Goal: Communication & Community: Answer question/provide support

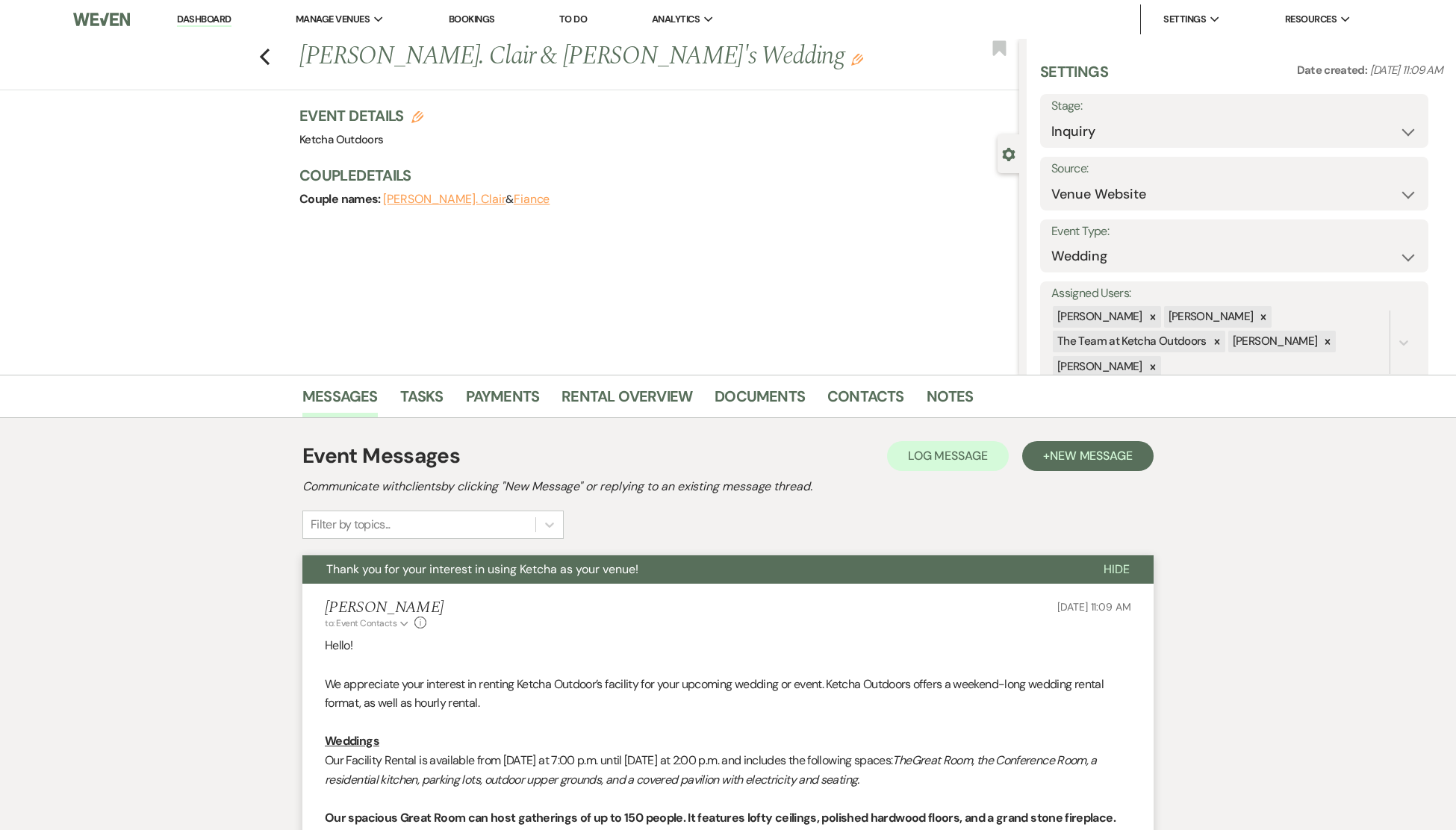
select select "5"
click at [202, 14] on link "Dashboard" at bounding box center [203, 19] width 53 height 14
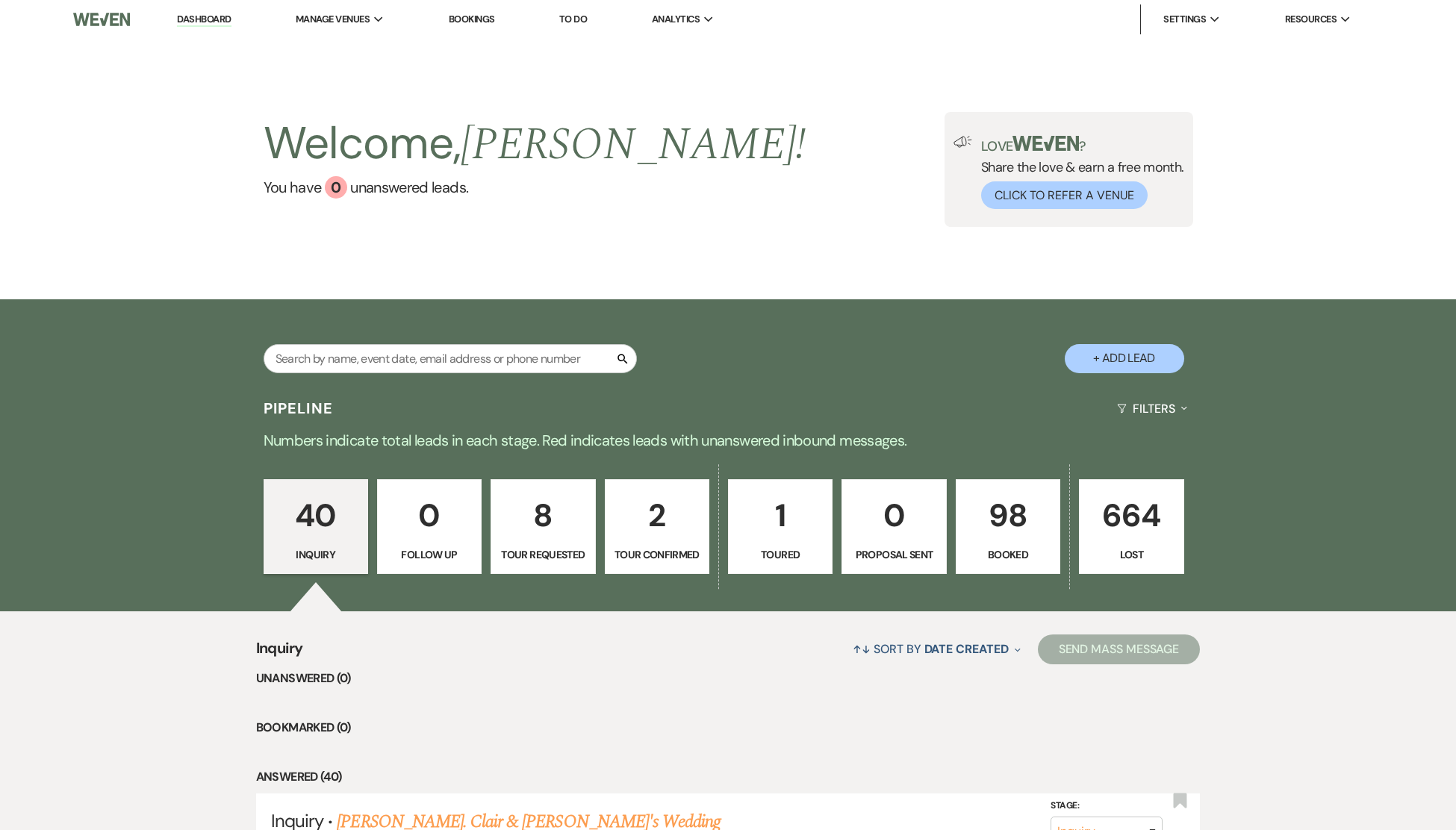
click at [1023, 533] on p "98" at bounding box center [1008, 515] width 85 height 50
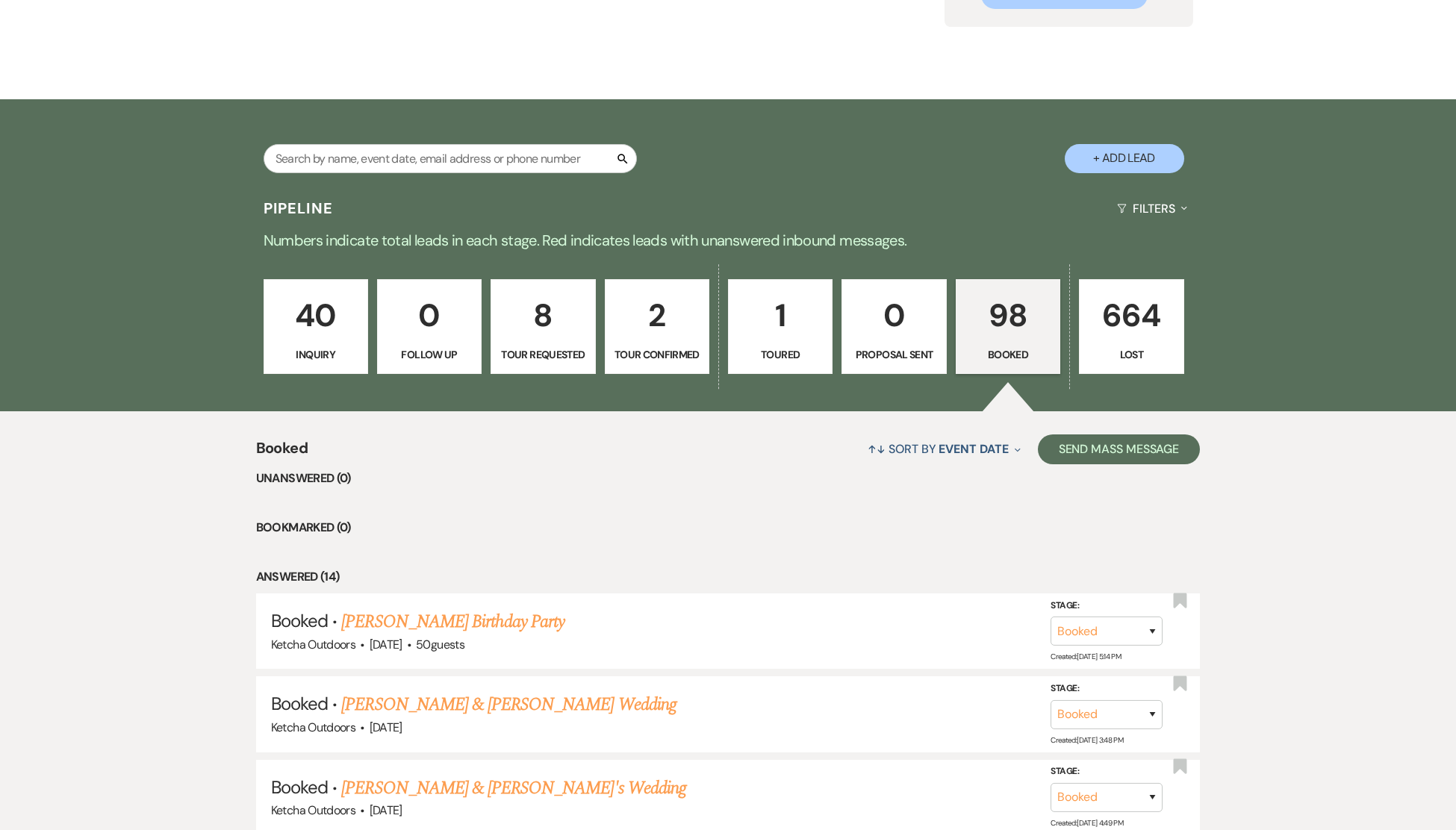
scroll to position [383, 0]
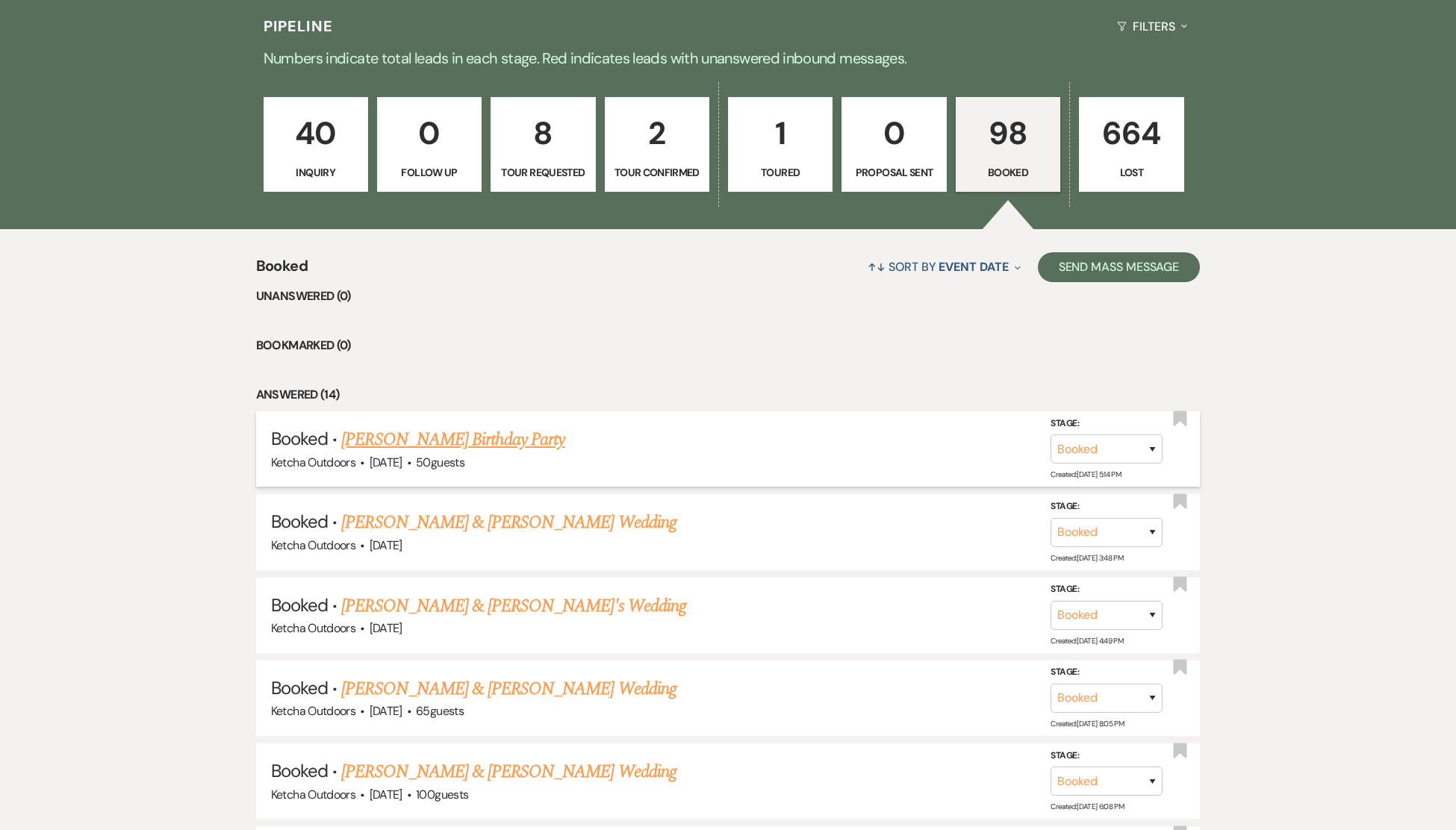
click at [439, 453] on link "[PERSON_NAME] Birthday Party" at bounding box center [453, 440] width 223 height 27
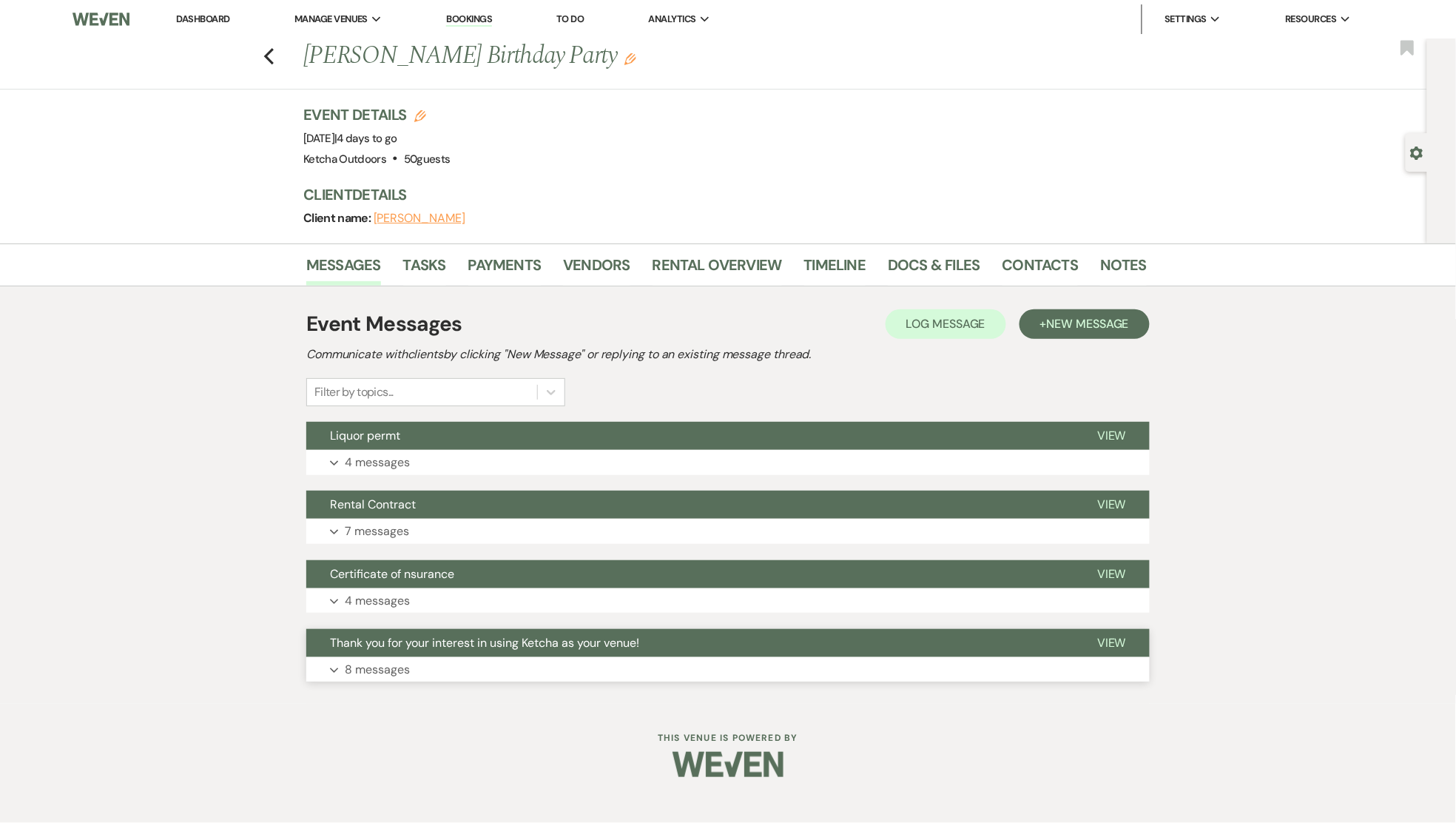
click at [1107, 646] on span "View" at bounding box center [1112, 642] width 29 height 15
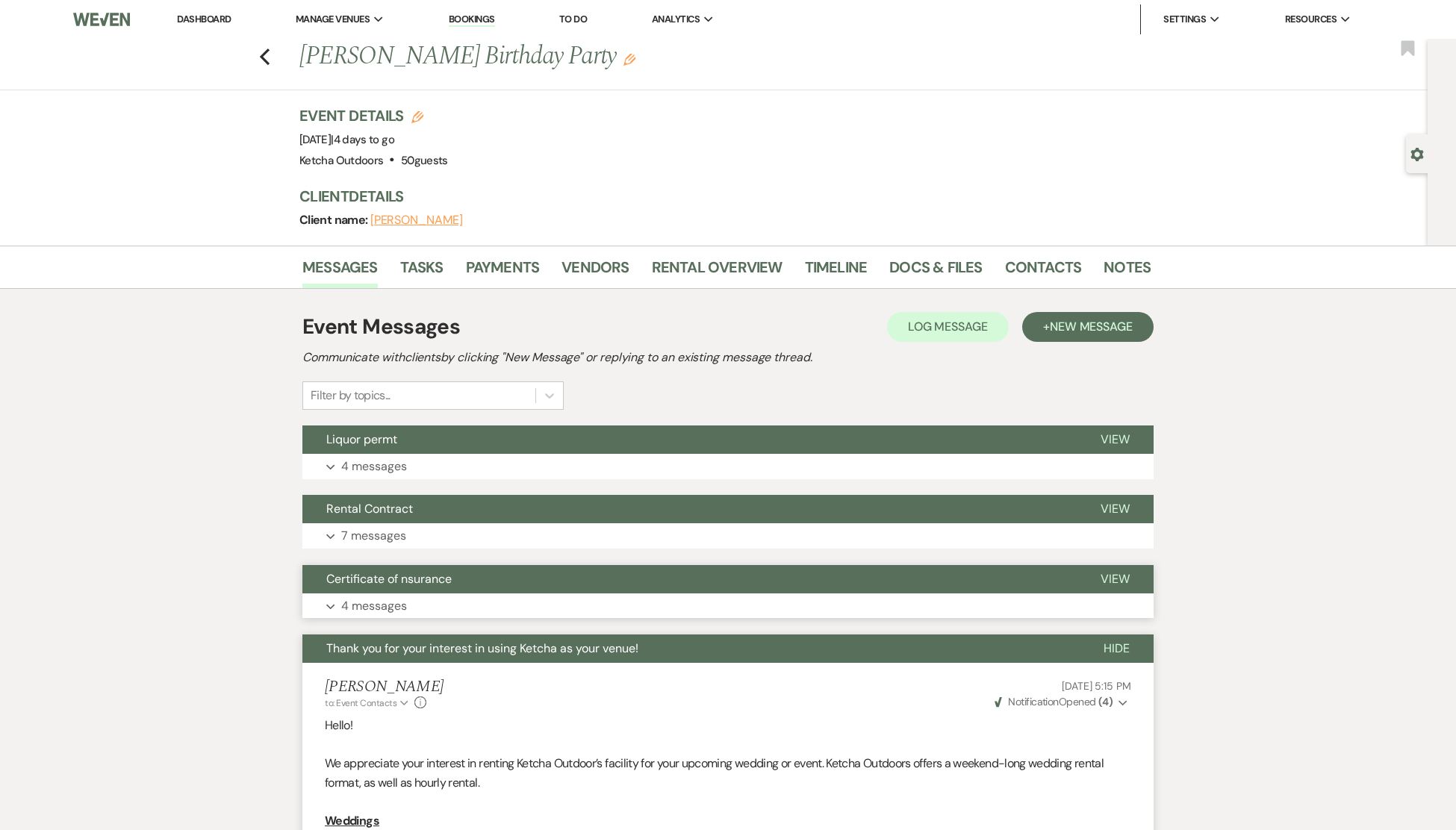
click at [1115, 579] on span "View" at bounding box center [1115, 579] width 30 height 15
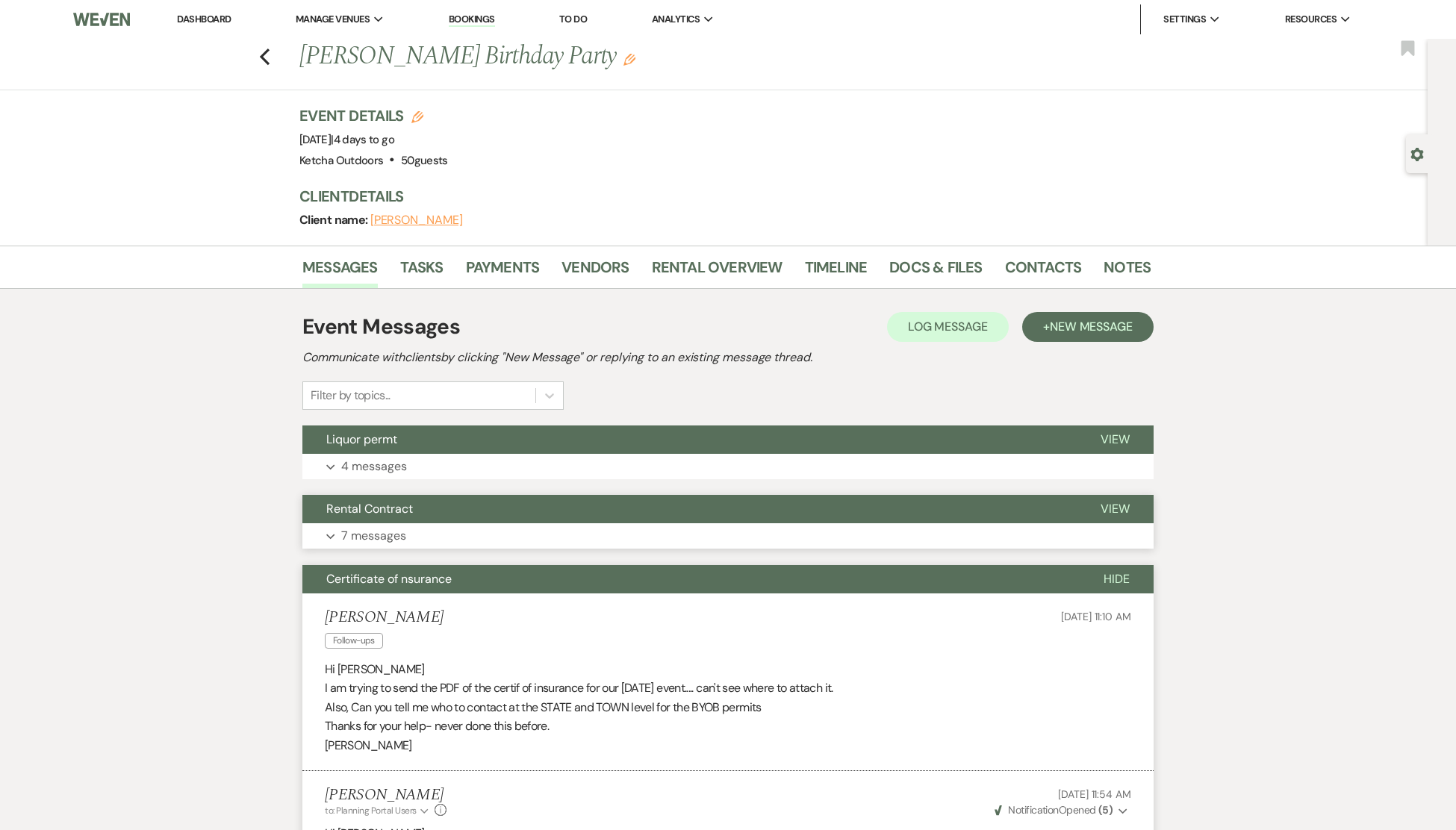
click at [1116, 507] on span "View" at bounding box center [1115, 508] width 30 height 15
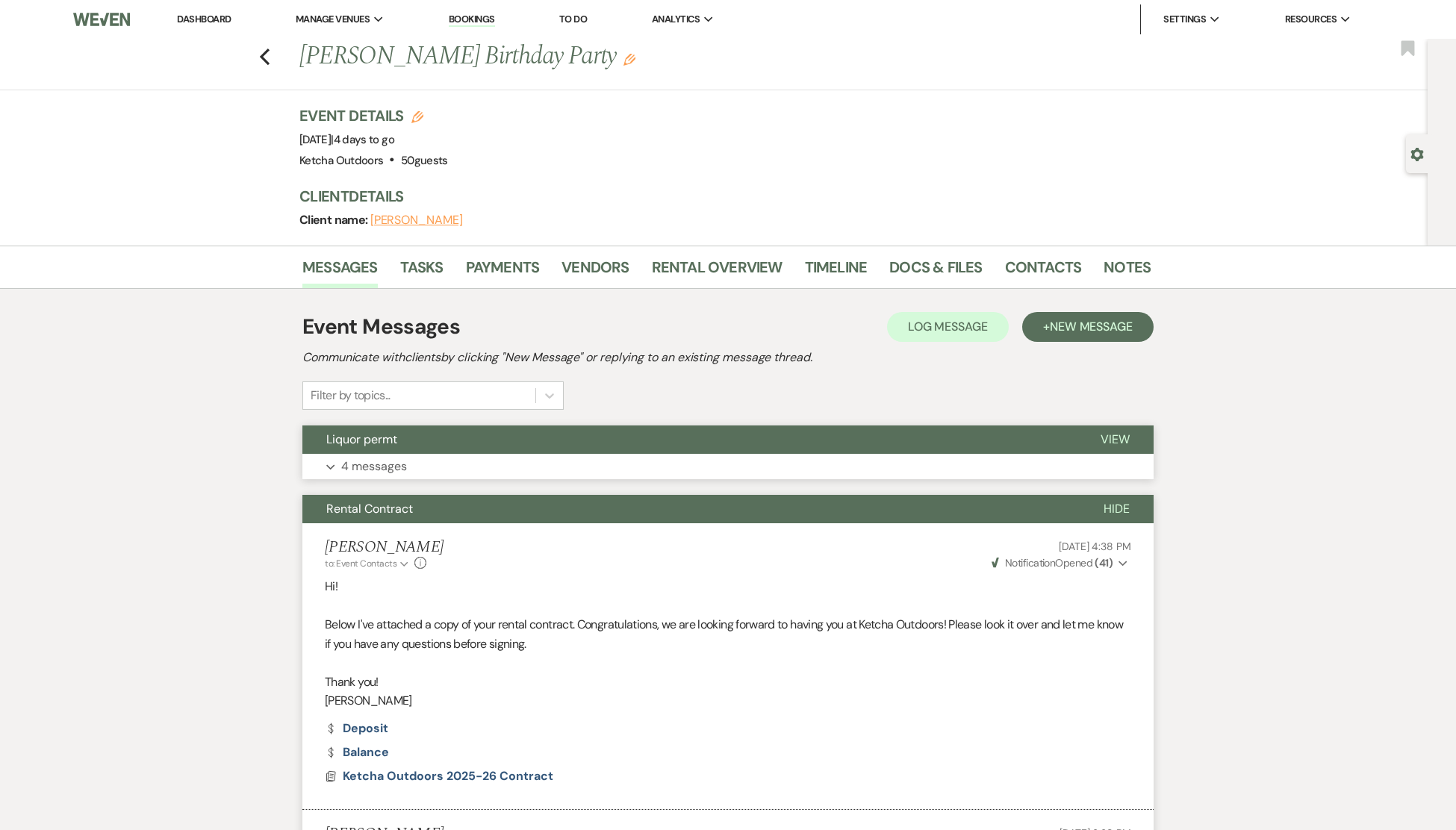
click at [1121, 435] on span "View" at bounding box center [1115, 439] width 30 height 15
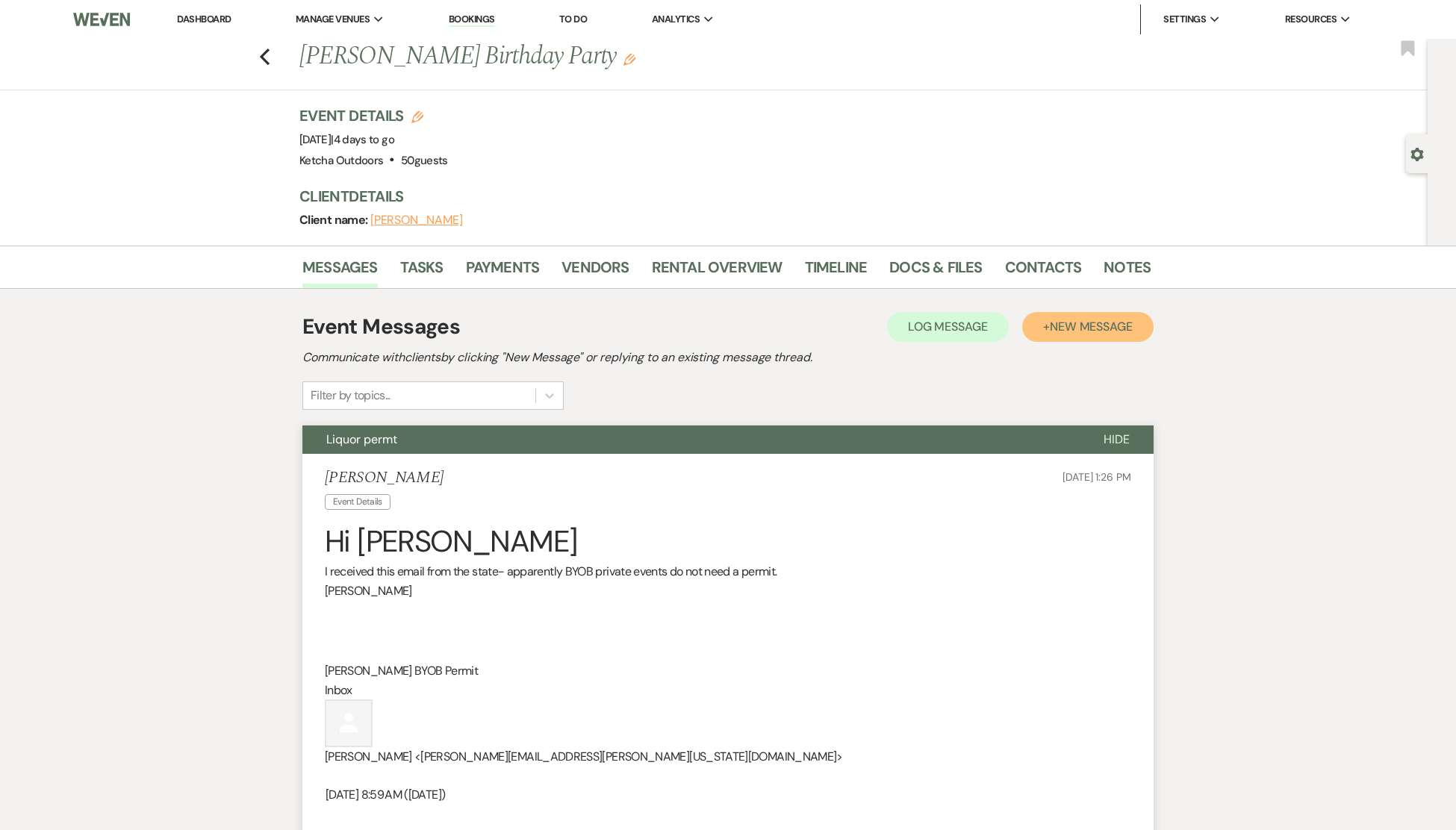
click at [1093, 326] on span "New Message" at bounding box center [1091, 326] width 83 height 15
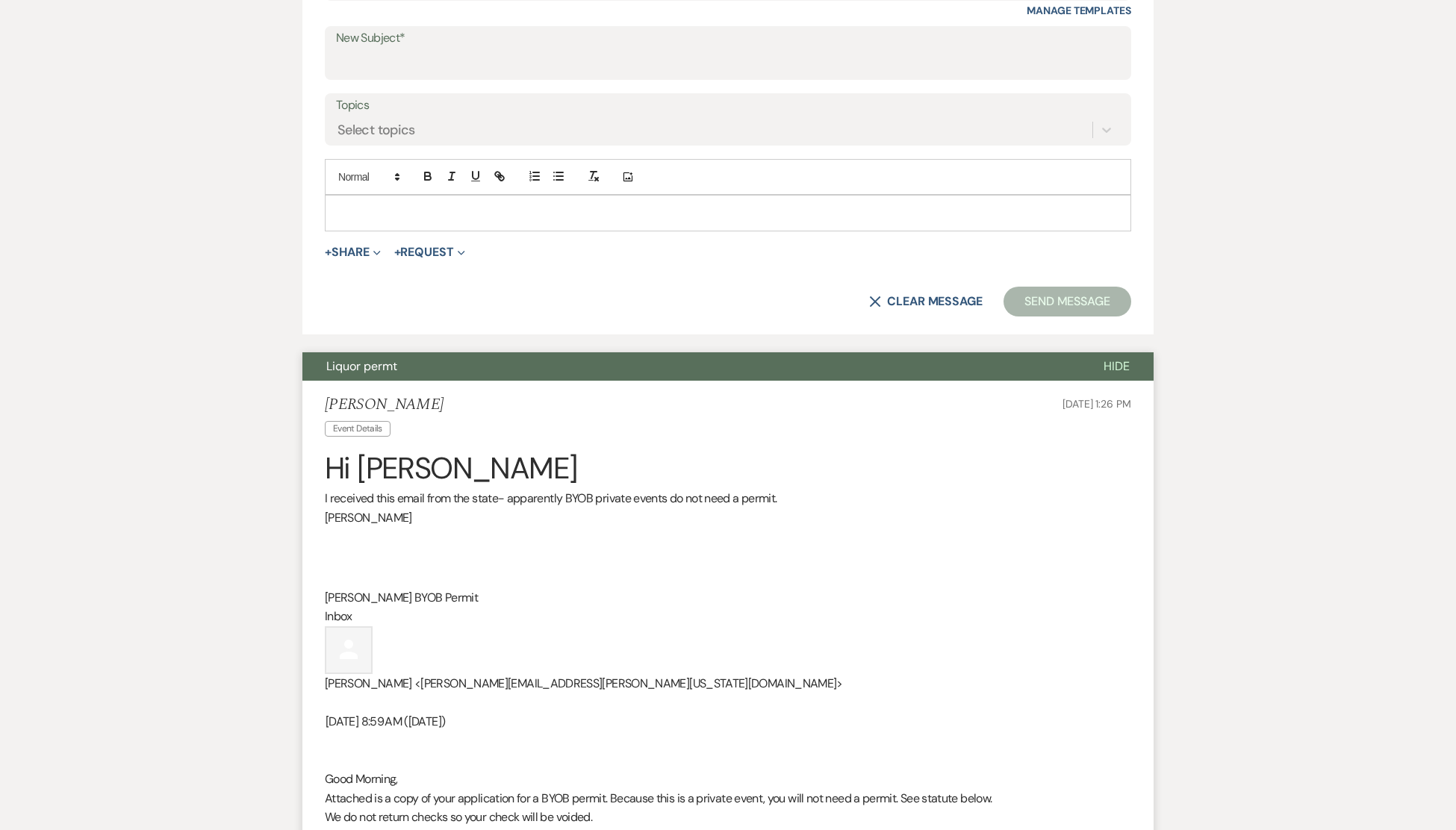
scroll to position [634, 0]
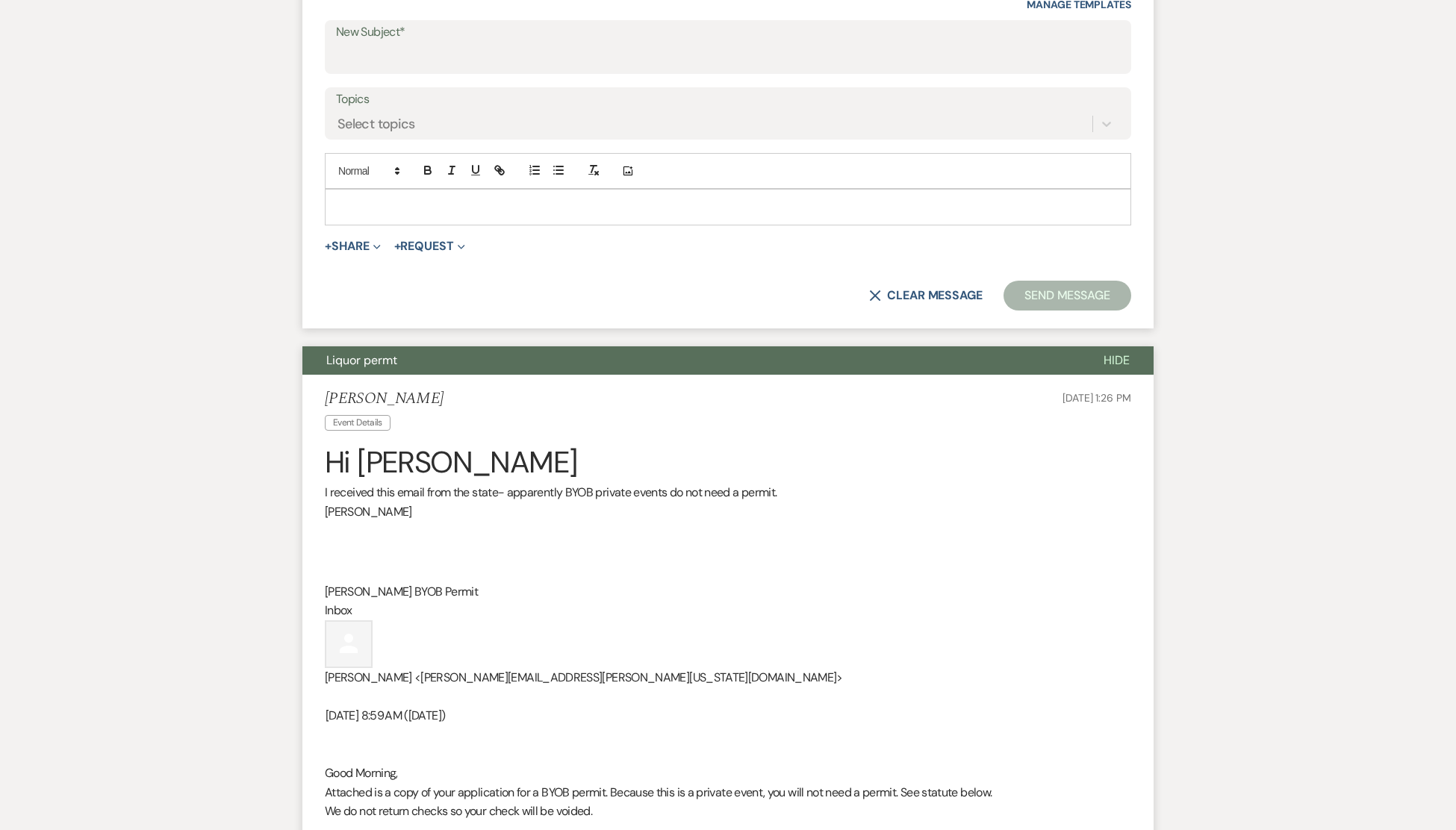
drag, startPoint x: 366, startPoint y: 211, endPoint x: 371, endPoint y: 218, distance: 8.6
click at [366, 211] on p at bounding box center [728, 206] width 782 height 16
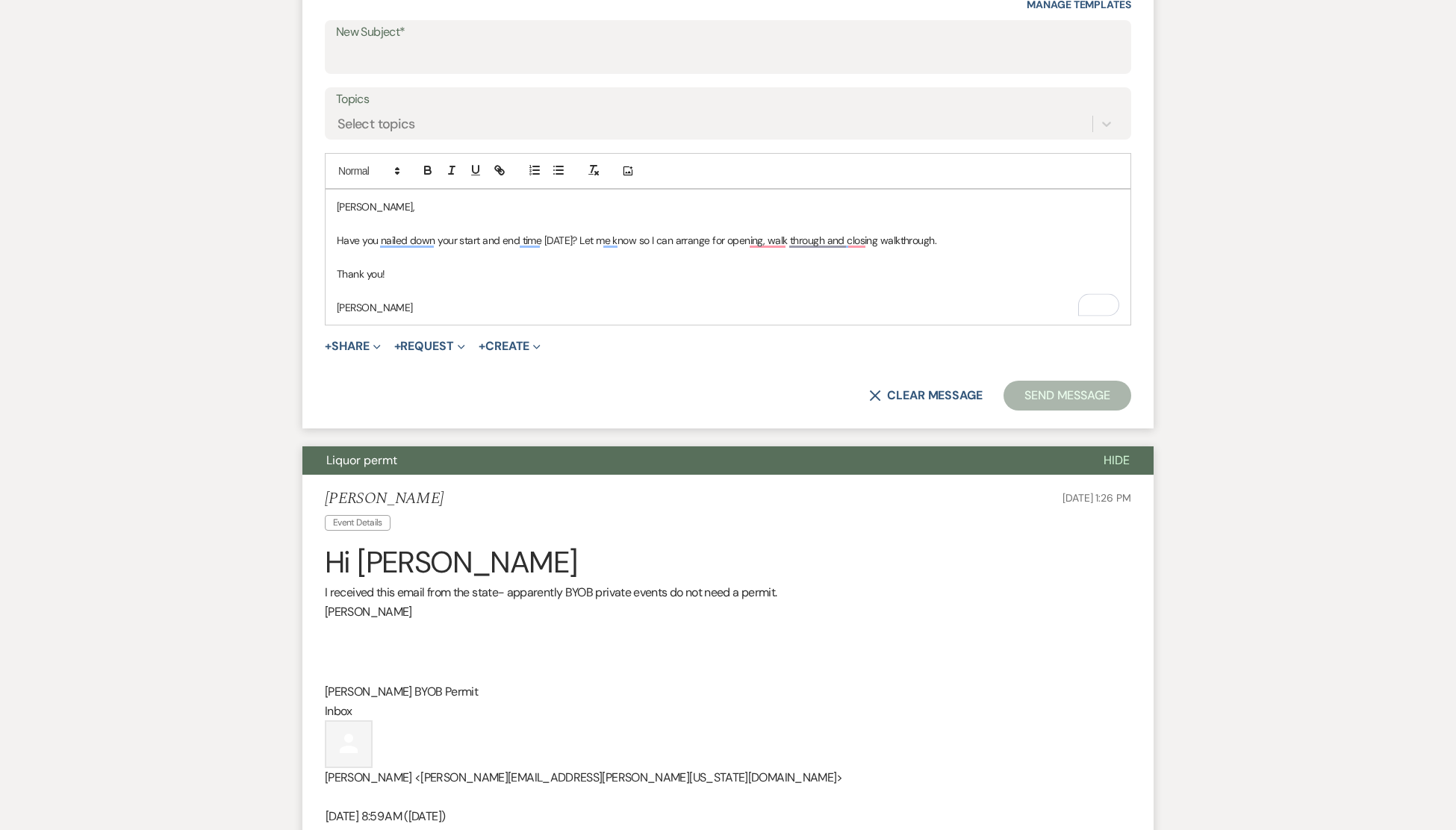
click at [1051, 386] on button "Send Message" at bounding box center [1068, 395] width 128 height 30
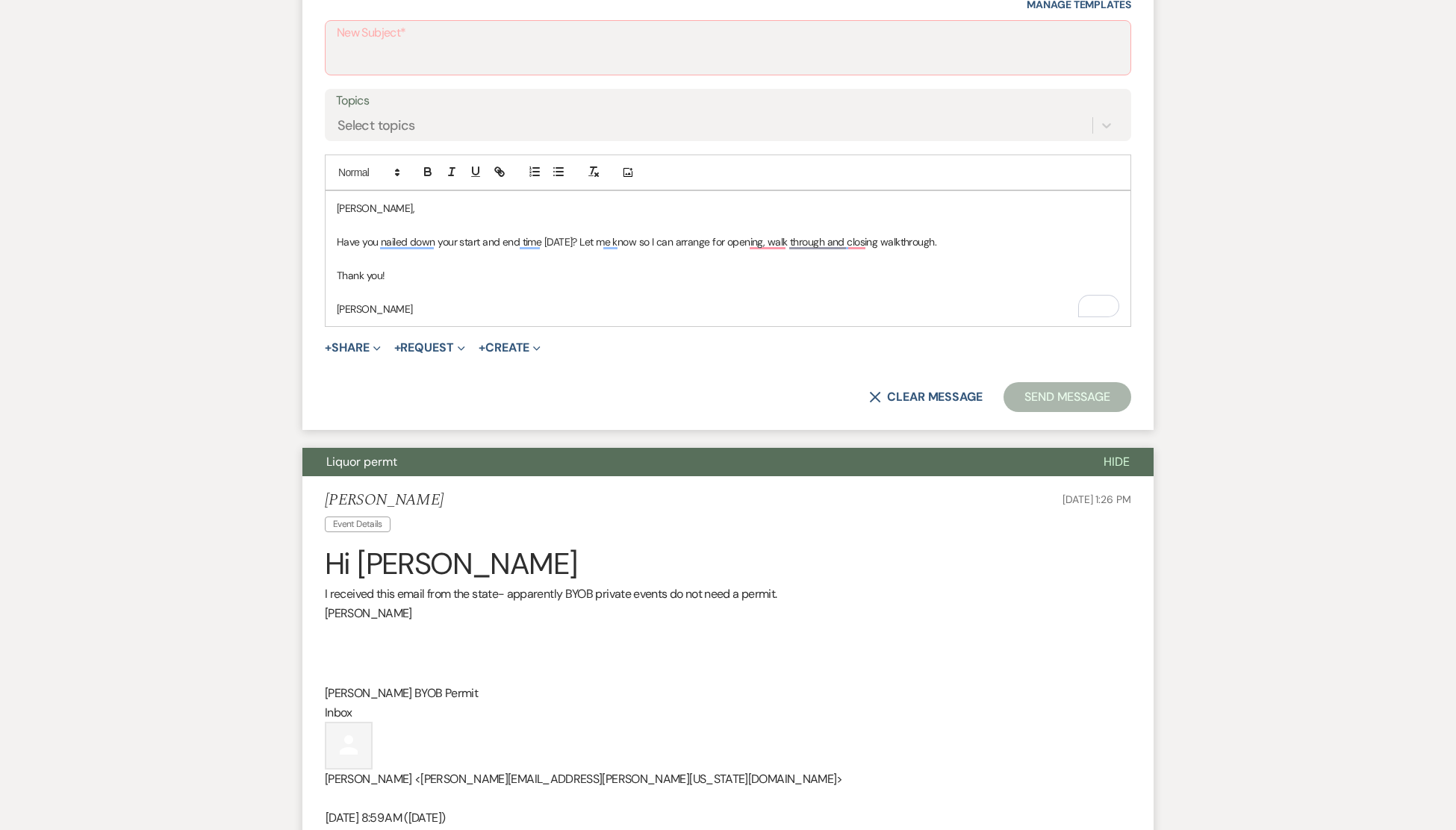
click at [1063, 395] on button "Send Message" at bounding box center [1068, 397] width 128 height 30
click at [373, 53] on input "New Subject*" at bounding box center [728, 58] width 782 height 30
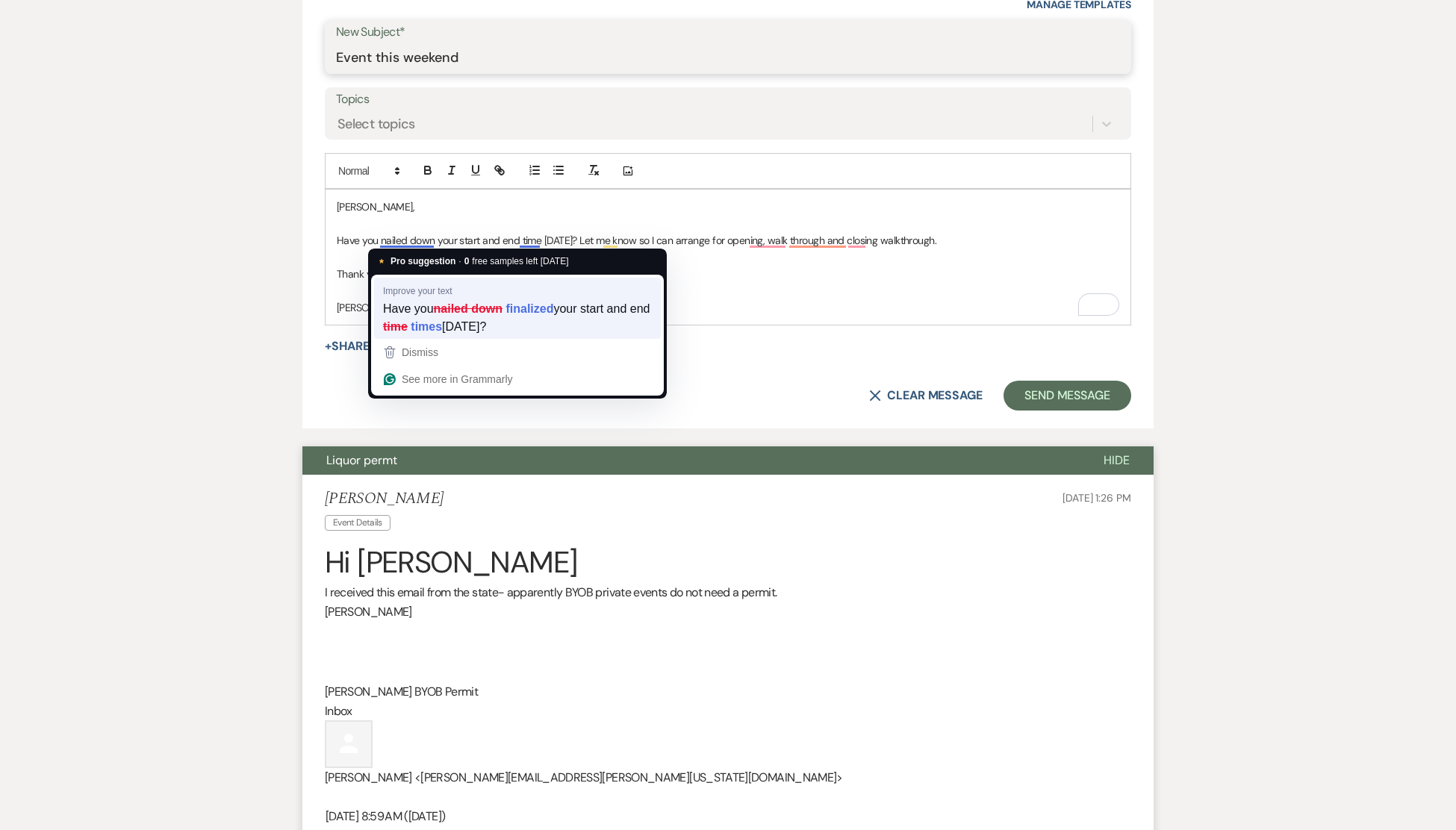
type input "Event this weekend"
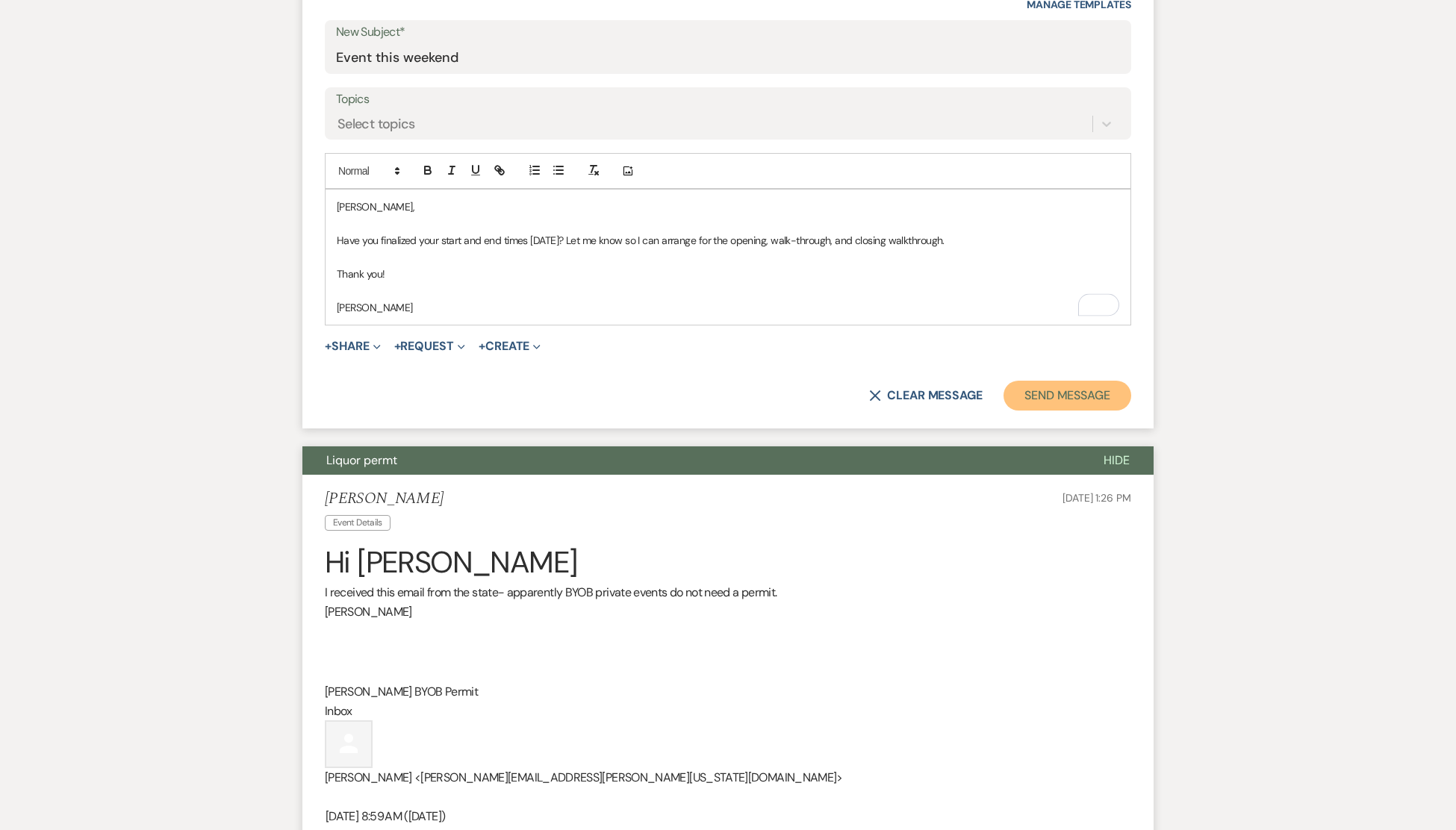
click at [1059, 398] on button "Send Message" at bounding box center [1068, 395] width 128 height 30
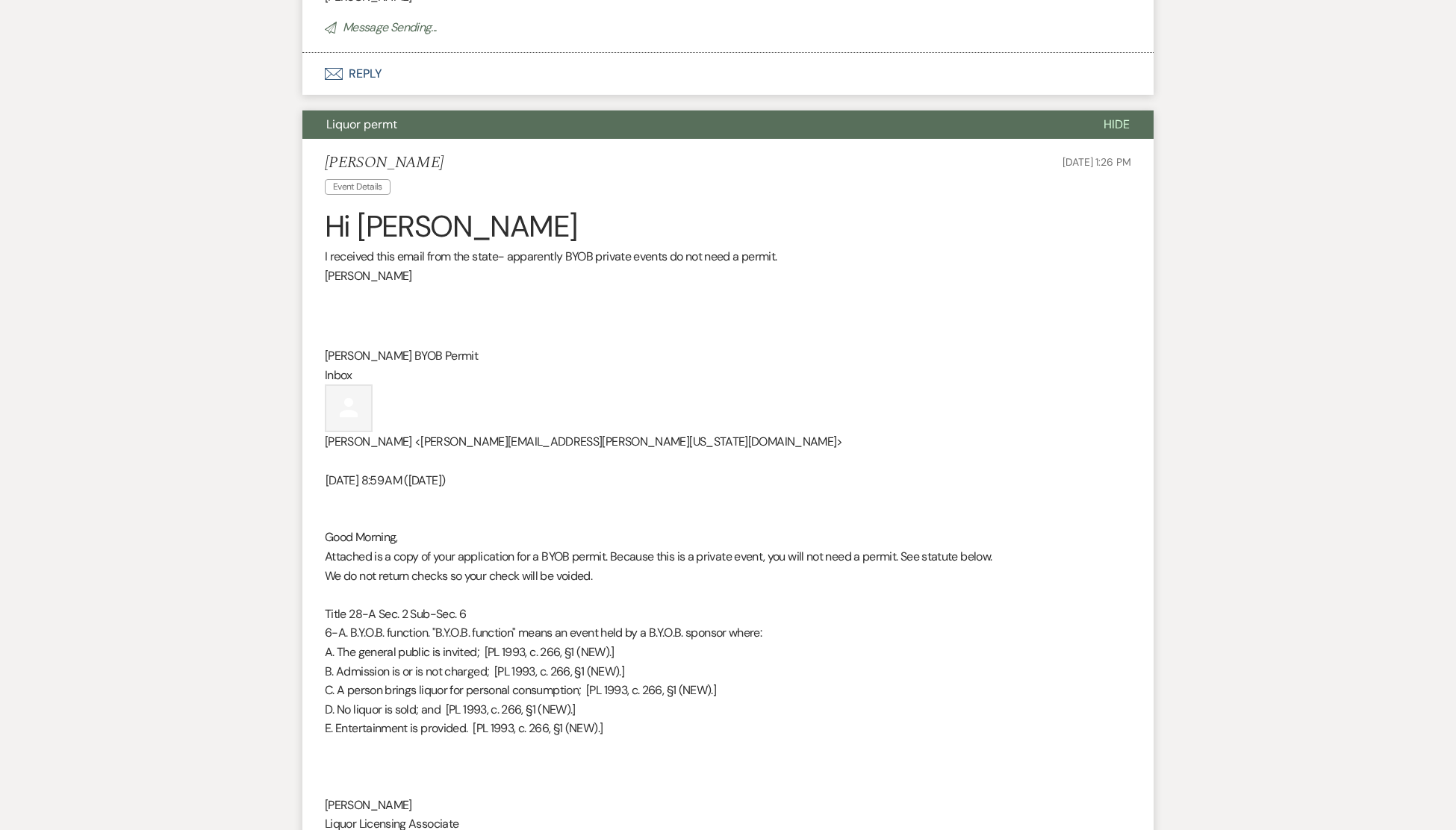
scroll to position [79, 0]
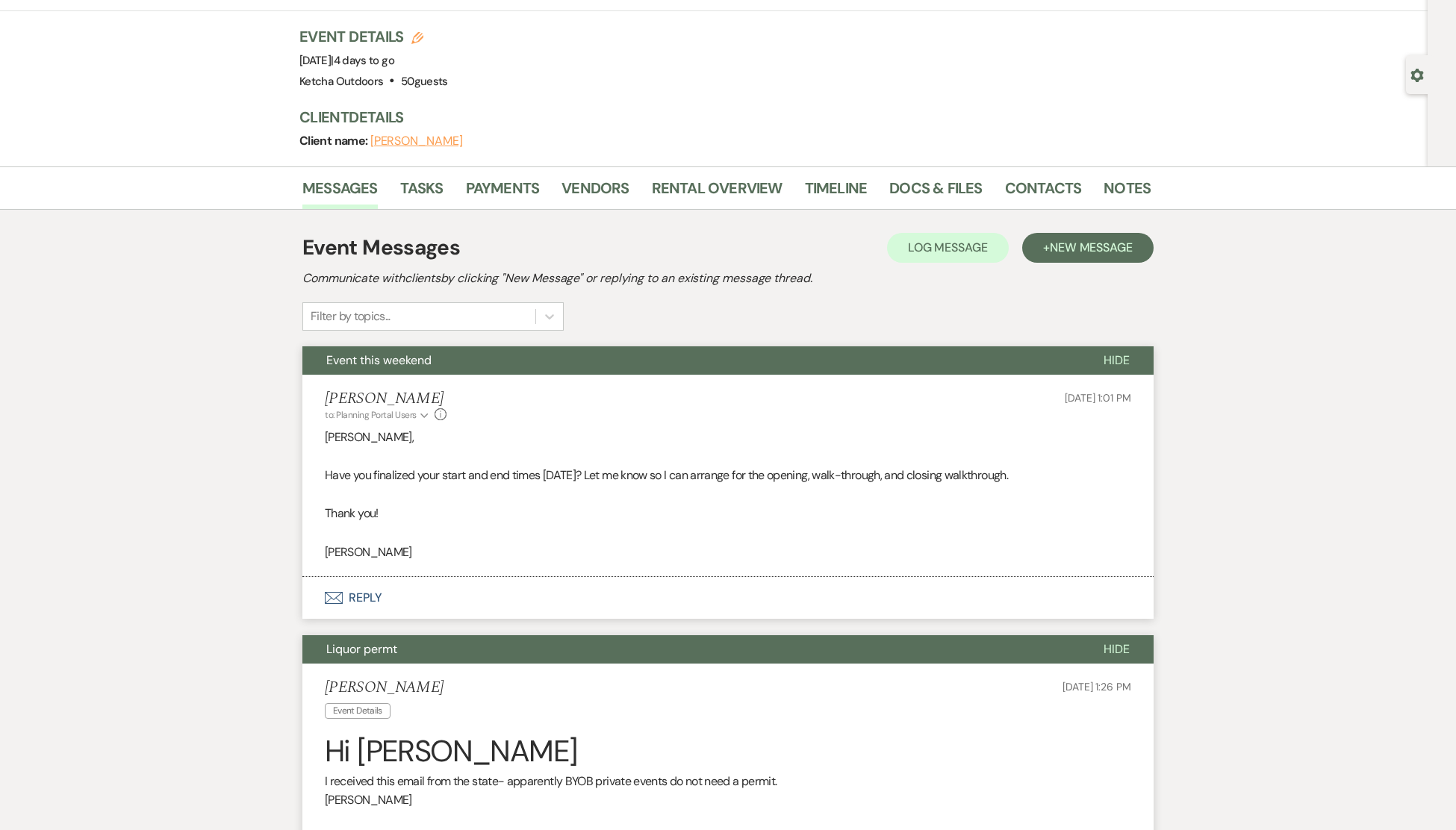
click at [1091, 441] on li "[PERSON_NAME] to: Planning Portal Users Expand Info [DATE] 1:01 PM [PERSON_NAME…" at bounding box center [728, 476] width 851 height 202
